Goal: Transaction & Acquisition: Purchase product/service

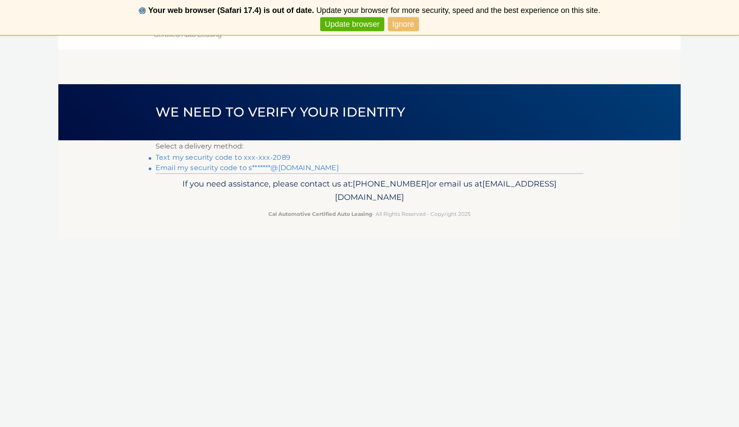
click at [259, 158] on link "Text my security code to xxx-xxx-2089" at bounding box center [223, 157] width 135 height 8
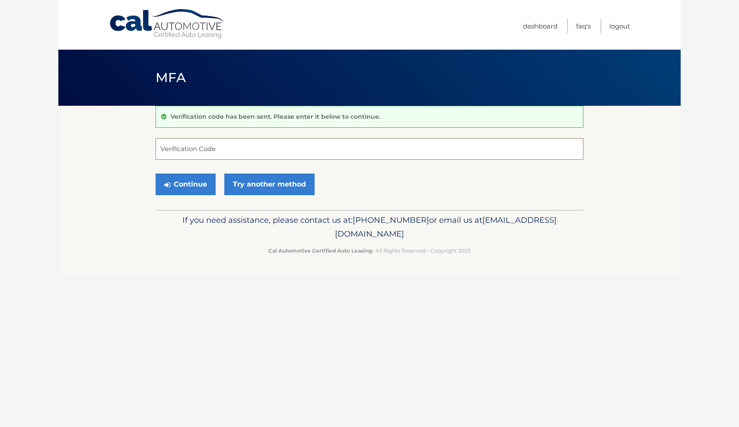
click at [196, 144] on input "Verification Code" at bounding box center [370, 149] width 428 height 22
type input "357833"
click at [197, 184] on button "Continue" at bounding box center [186, 185] width 60 height 22
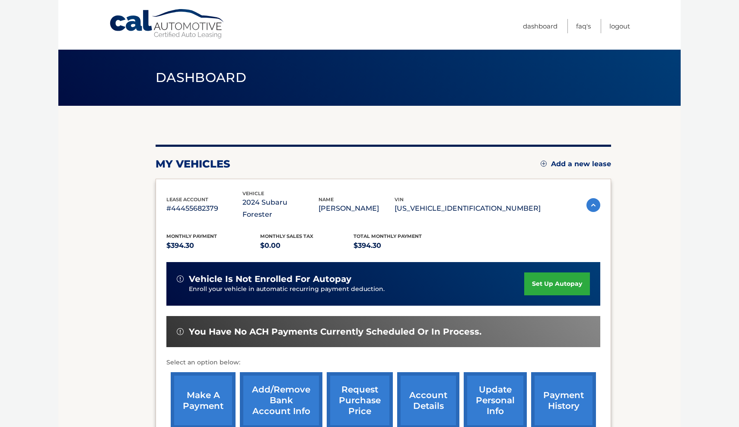
click at [217, 382] on link "make a payment" at bounding box center [203, 400] width 65 height 57
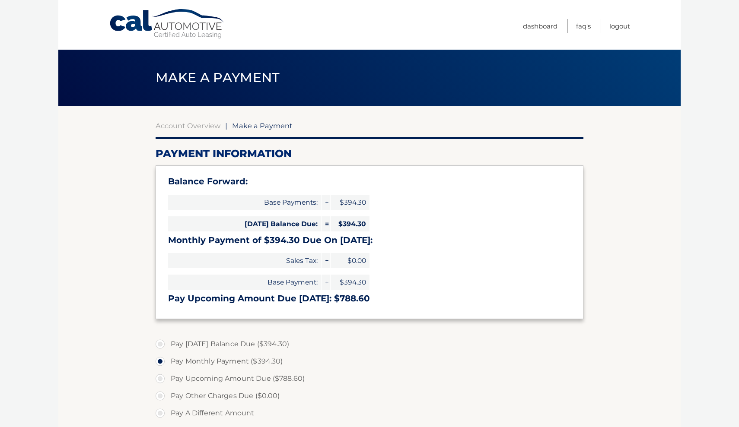
select select "ZjBhM2VlOTUtZjY3MS00ZGNiLWFmNjgtMTg1NzU4ZTg5YjMw"
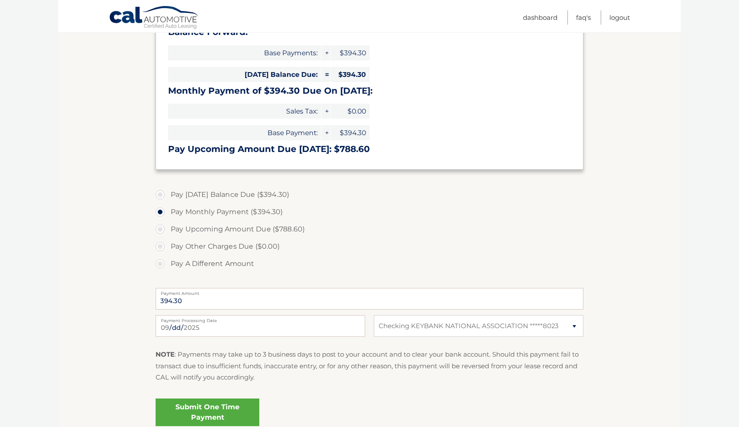
scroll to position [166, 0]
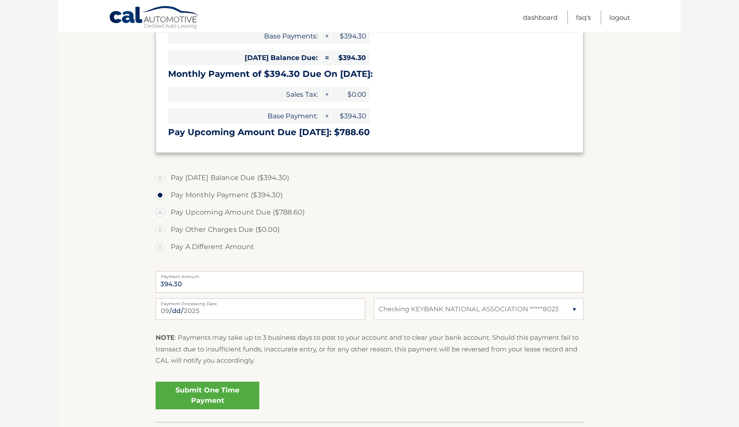
click at [217, 395] on link "Submit One Time Payment" at bounding box center [208, 396] width 104 height 28
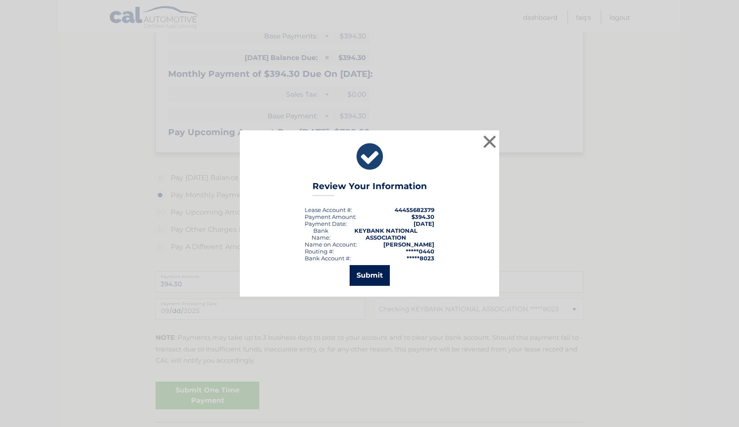
click at [362, 277] on button "Submit" at bounding box center [369, 275] width 40 height 21
